Goal: Task Accomplishment & Management: Complete application form

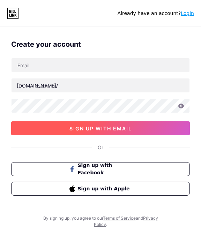
click at [105, 126] on span "sign up with email" at bounding box center [100, 129] width 62 height 6
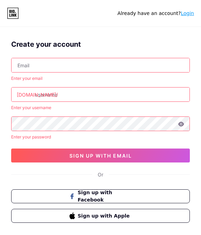
click at [40, 65] on input "text" at bounding box center [101, 65] width 178 height 14
type input "[EMAIL_ADDRESS][DOMAIN_NAME]"
click at [60, 94] on input "text" at bounding box center [101, 95] width 178 height 14
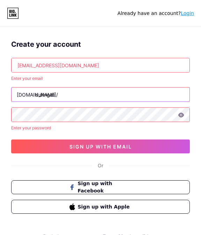
type input "duitngali"
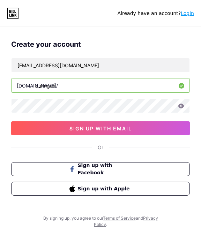
click at [86, 88] on input "duitngali" at bounding box center [101, 86] width 178 height 14
type input "duitngalir"
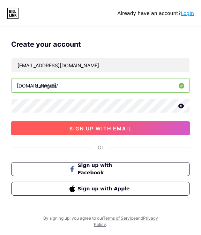
click at [82, 127] on span "sign up with email" at bounding box center [100, 129] width 62 height 6
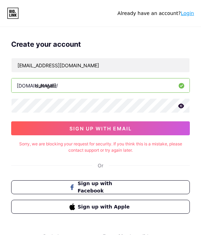
click at [121, 152] on div "Sorry, we are blocking your request for security. If you think this is a mistak…" at bounding box center [100, 147] width 179 height 13
click at [120, 156] on div "Create your account [EMAIL_ADDRESS][DOMAIN_NAME] [DOMAIN_NAME]/ duitngalir 0cAF…" at bounding box center [100, 129] width 201 height 192
